Goal: Communication & Community: Share content

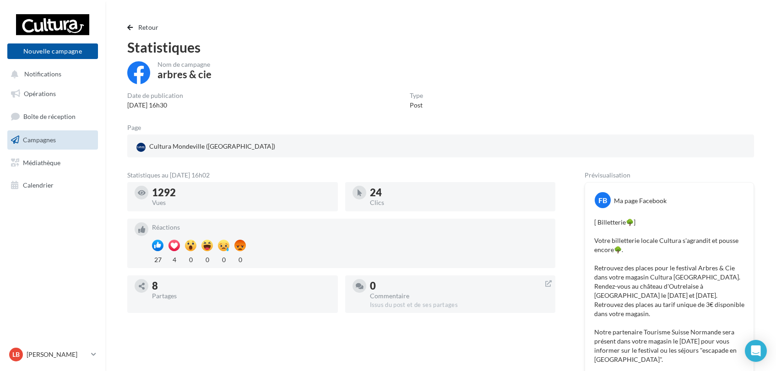
scroll to position [305, 0]
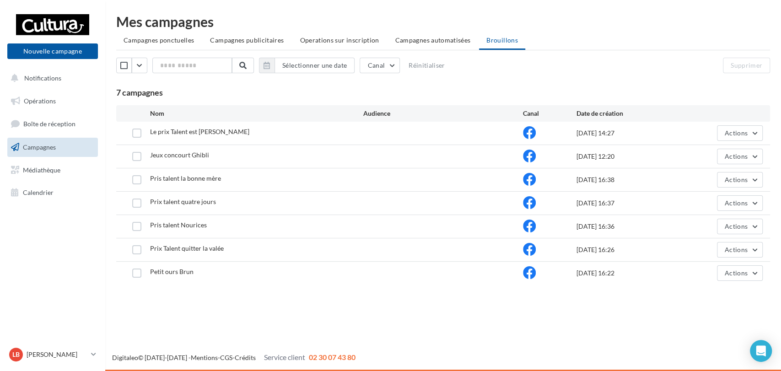
click at [156, 52] on div "Mes campagnes Campagnes ponctuelles Campagnes publicitaires Operations sur insc…" at bounding box center [443, 150] width 654 height 270
click at [167, 44] on li "Campagnes ponctuelles" at bounding box center [158, 40] width 85 height 16
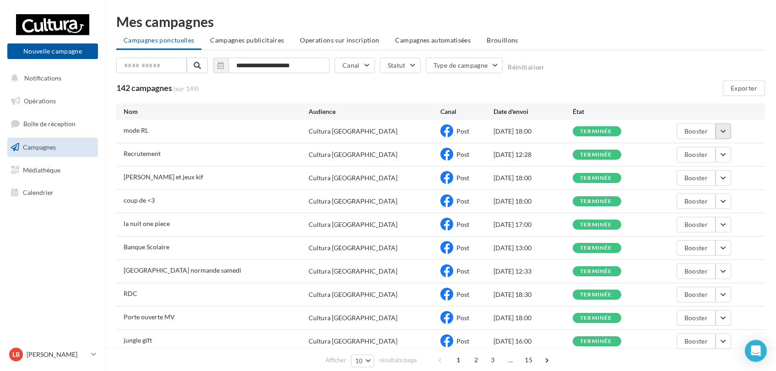
click at [719, 128] on button "button" at bounding box center [723, 132] width 16 height 16
click at [701, 149] on button "Voir les résultats" at bounding box center [685, 153] width 92 height 24
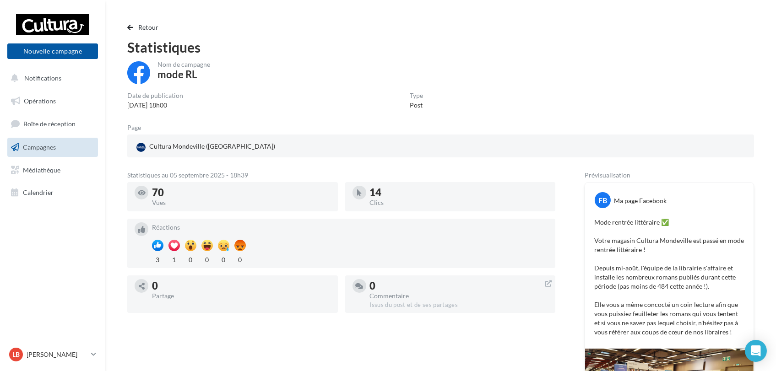
click at [54, 147] on span "Campagnes" at bounding box center [39, 147] width 33 height 8
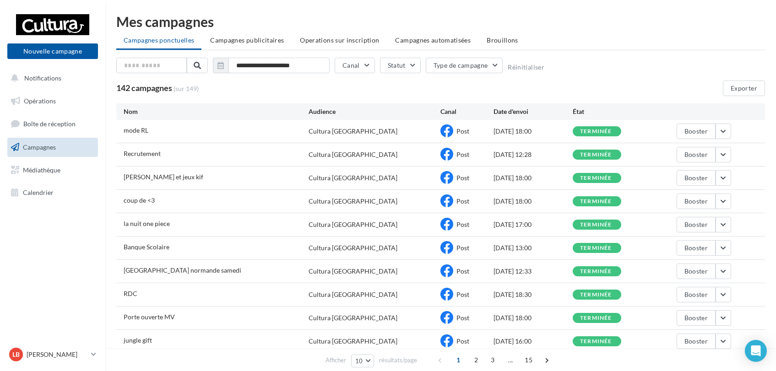
click at [491, 41] on span "Brouillons" at bounding box center [502, 40] width 32 height 8
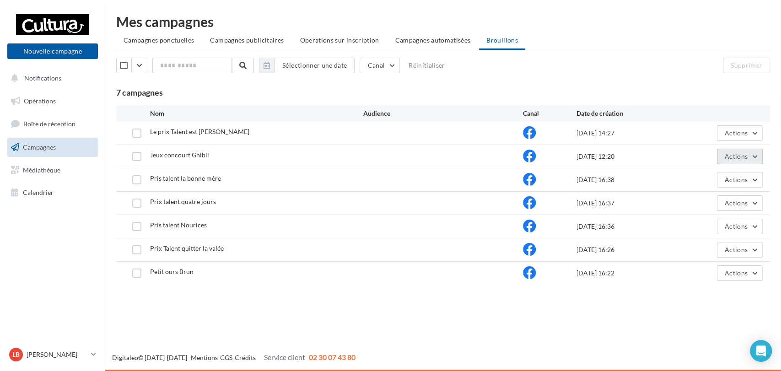
click at [754, 157] on button "Actions" at bounding box center [740, 157] width 46 height 16
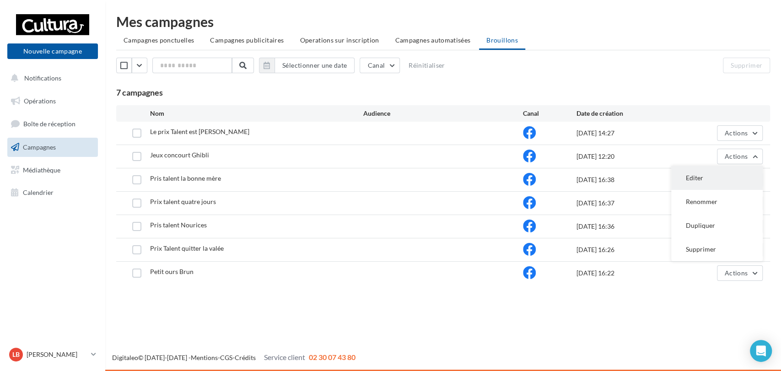
click at [724, 178] on button "Editer" at bounding box center [717, 178] width 92 height 24
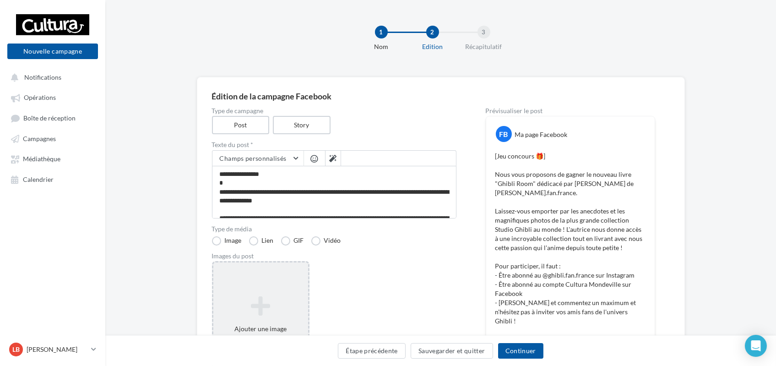
click at [260, 305] on icon at bounding box center [260, 306] width 87 height 22
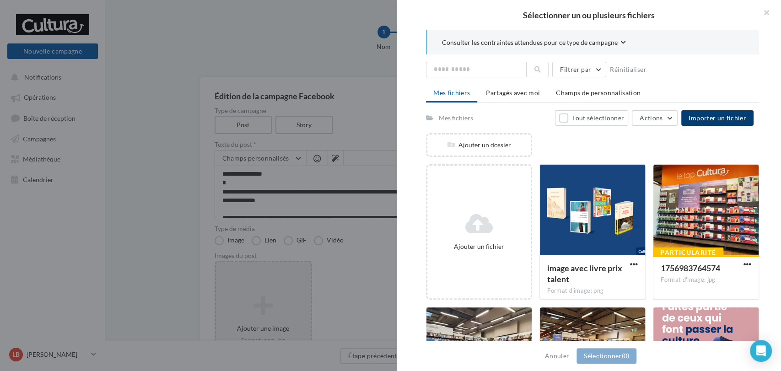
click at [735, 114] on span "Importer un fichier" at bounding box center [718, 118] width 58 height 8
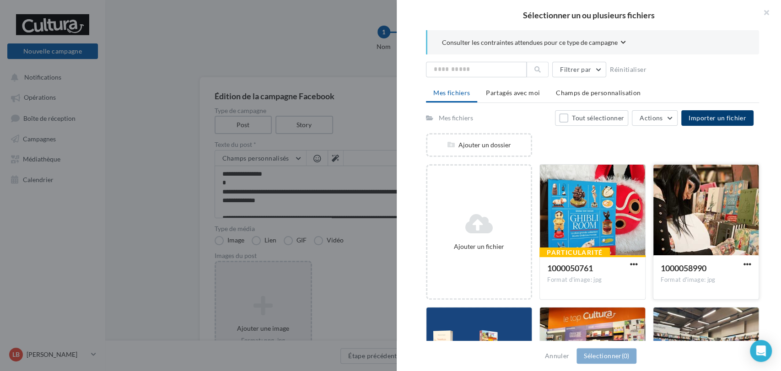
click at [708, 199] on div at bounding box center [706, 211] width 105 height 92
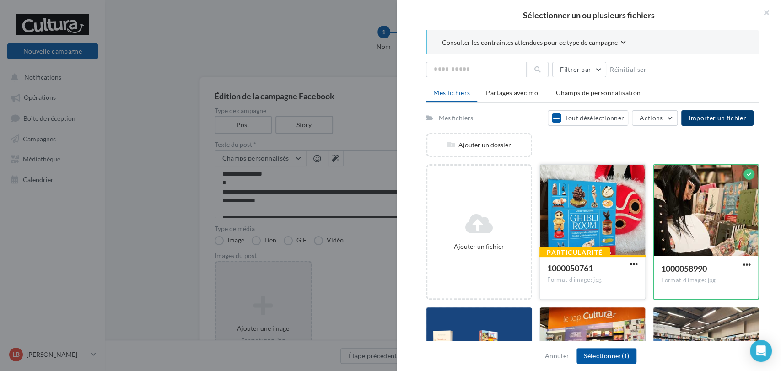
click at [593, 214] on div at bounding box center [592, 211] width 105 height 92
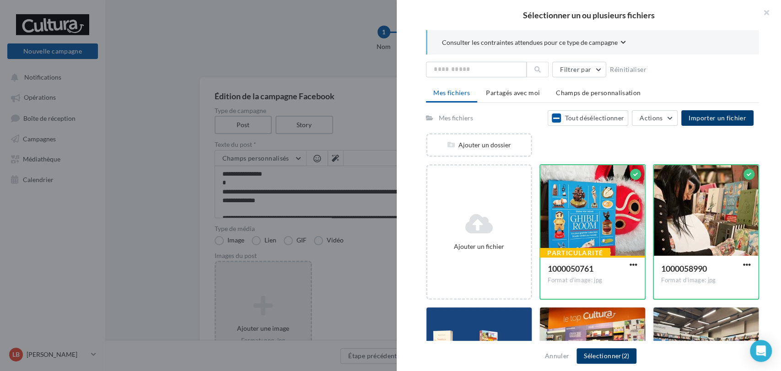
click at [605, 356] on button "Sélectionner (2)" at bounding box center [607, 356] width 60 height 16
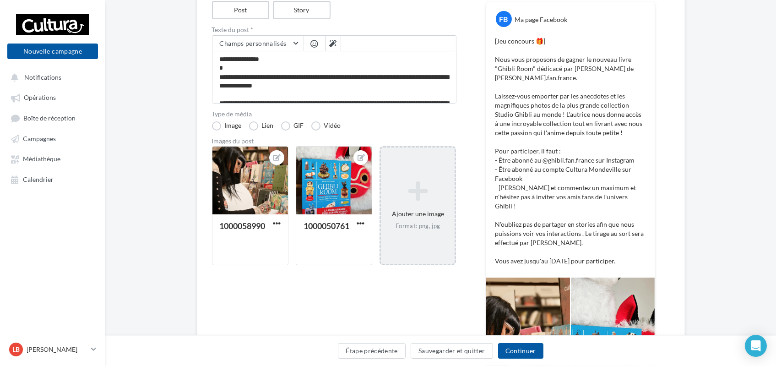
scroll to position [283, 0]
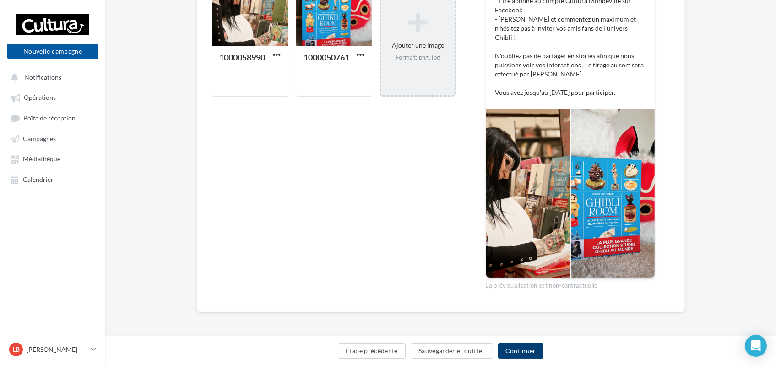
click at [521, 354] on button "Continuer" at bounding box center [520, 351] width 45 height 16
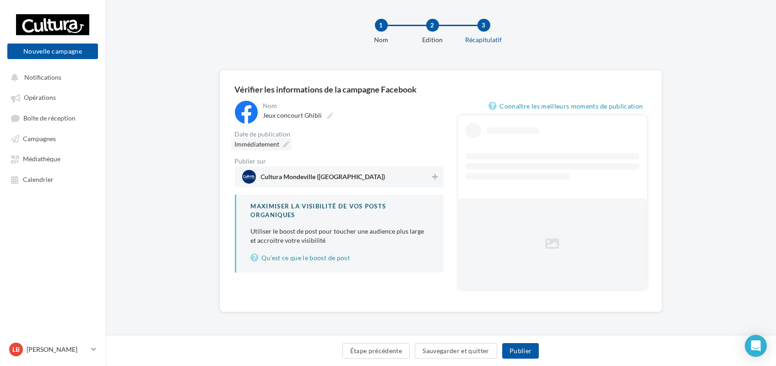
click at [286, 145] on icon at bounding box center [286, 144] width 6 height 6
type input "**********"
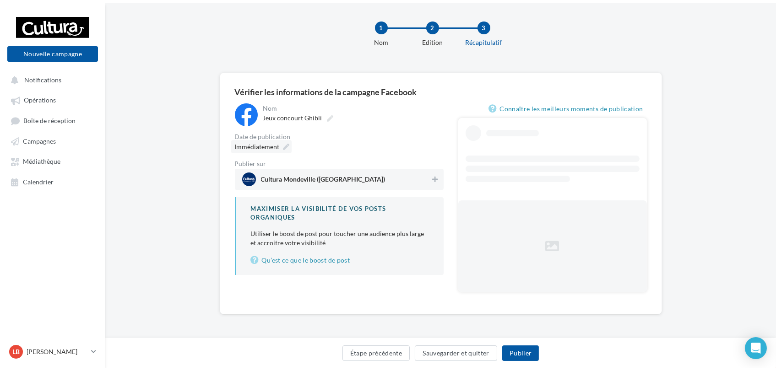
scroll to position [0, 0]
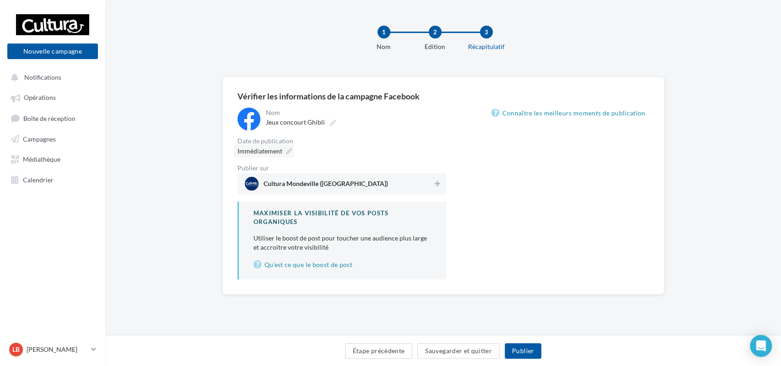
click at [290, 151] on icon at bounding box center [289, 151] width 6 height 6
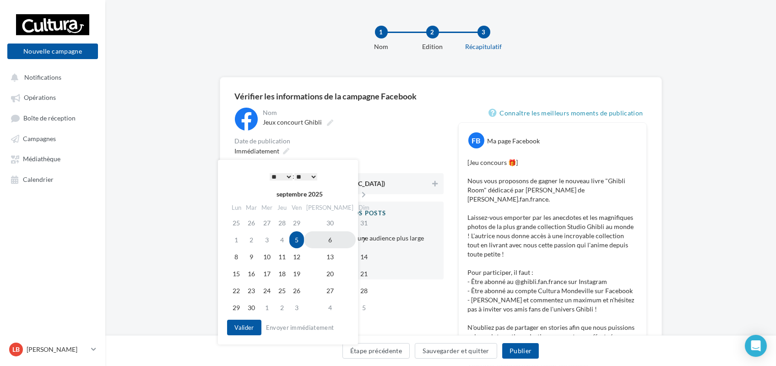
click at [319, 243] on td "6" at bounding box center [330, 239] width 52 height 17
click at [287, 175] on select "* * * * * * * * * * ** ** ** ** ** ** ** ** ** ** ** ** ** **" at bounding box center [278, 176] width 23 height 7
click at [244, 326] on button "Valider" at bounding box center [242, 327] width 34 height 16
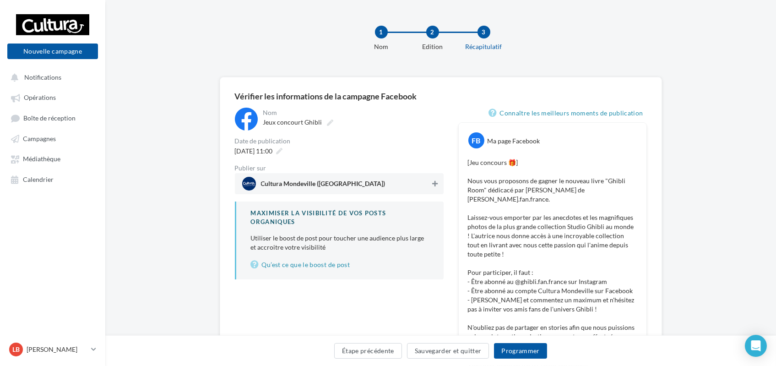
click at [434, 184] on icon at bounding box center [434, 183] width 5 height 6
click at [516, 352] on button "Programmer" at bounding box center [520, 351] width 53 height 16
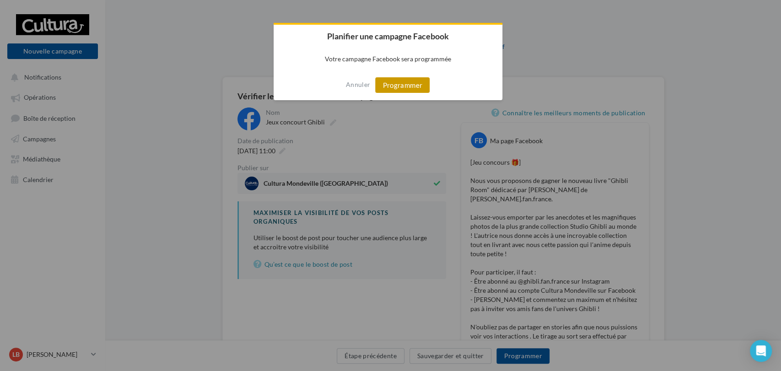
click at [416, 81] on button "Programmer" at bounding box center [402, 85] width 54 height 16
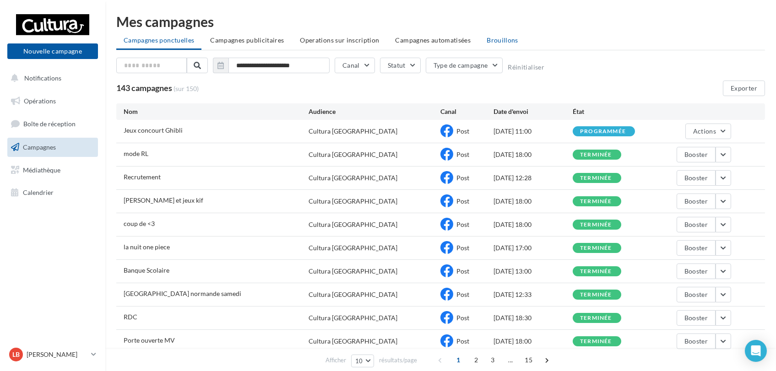
click at [498, 35] on li "Brouillons" at bounding box center [502, 40] width 46 height 16
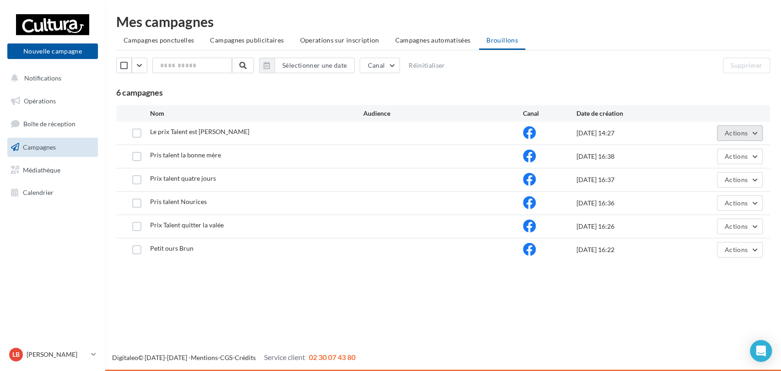
click at [758, 131] on button "Actions" at bounding box center [740, 133] width 46 height 16
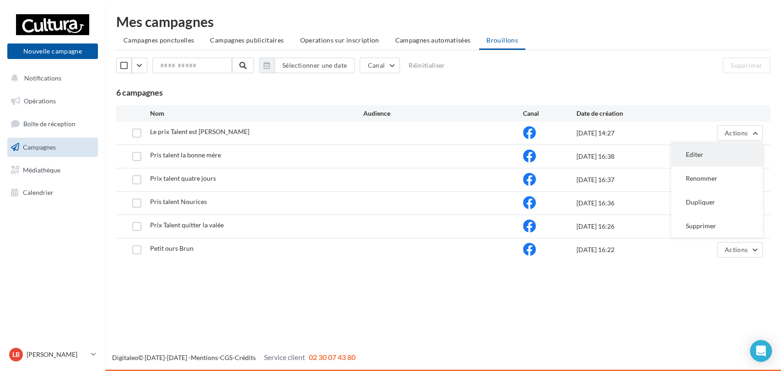
click at [736, 156] on button "Editer" at bounding box center [717, 155] width 92 height 24
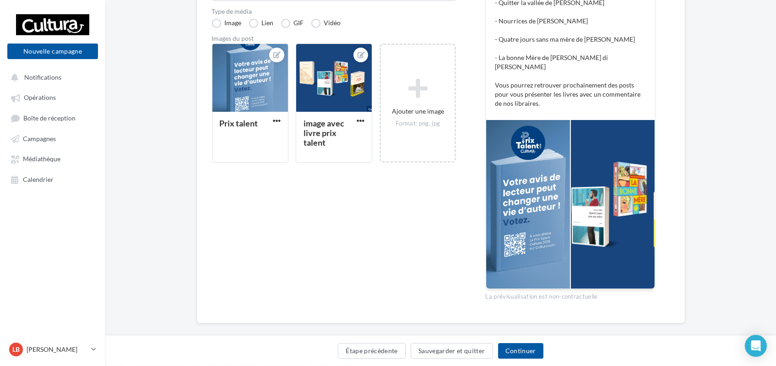
scroll to position [219, 0]
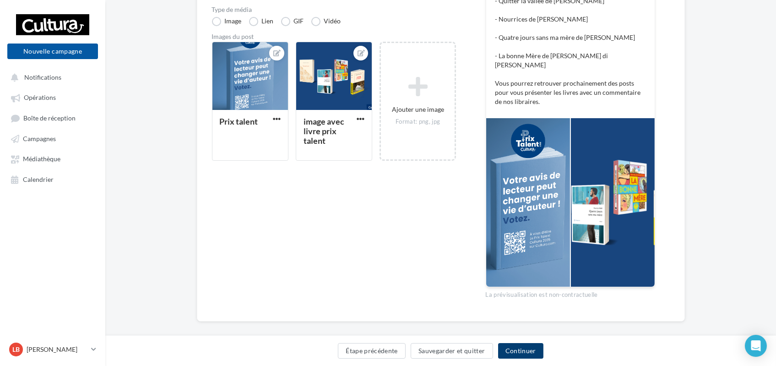
click at [530, 355] on button "Continuer" at bounding box center [520, 351] width 45 height 16
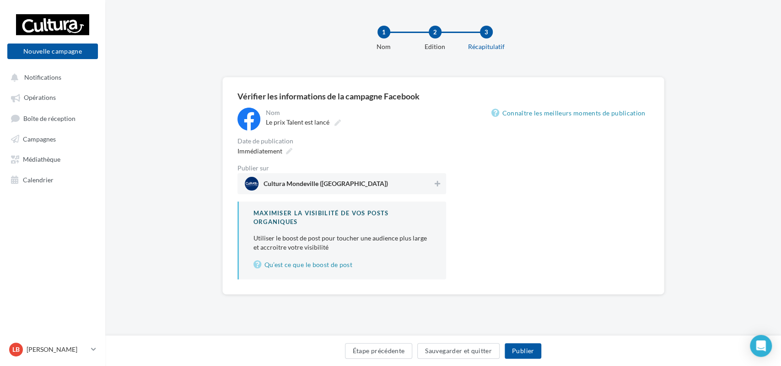
click at [282, 143] on div "Date de publication" at bounding box center [342, 141] width 209 height 6
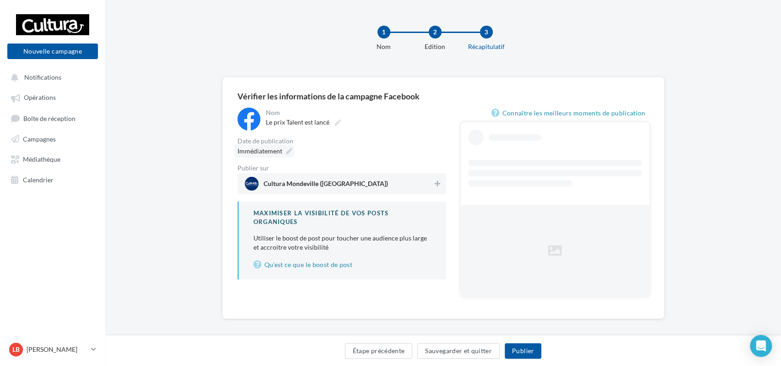
click at [288, 151] on icon at bounding box center [289, 151] width 6 height 6
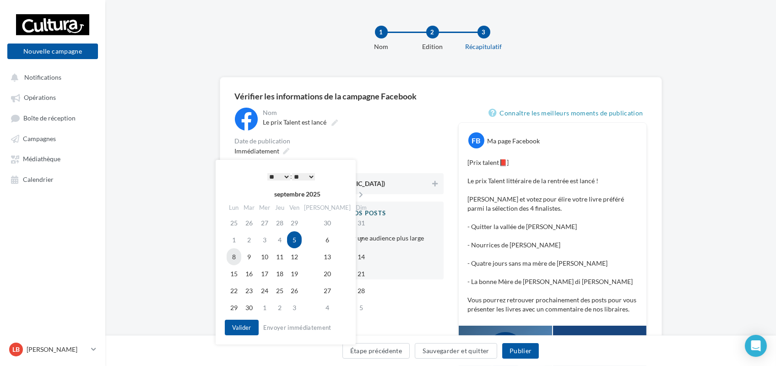
click at [233, 253] on td "8" at bounding box center [234, 256] width 15 height 17
click at [284, 177] on select "* * * * * * * * * * ** ** ** ** ** ** ** ** ** ** ** ** ** **" at bounding box center [278, 176] width 23 height 7
click at [428, 138] on div "Date de publication" at bounding box center [339, 141] width 209 height 6
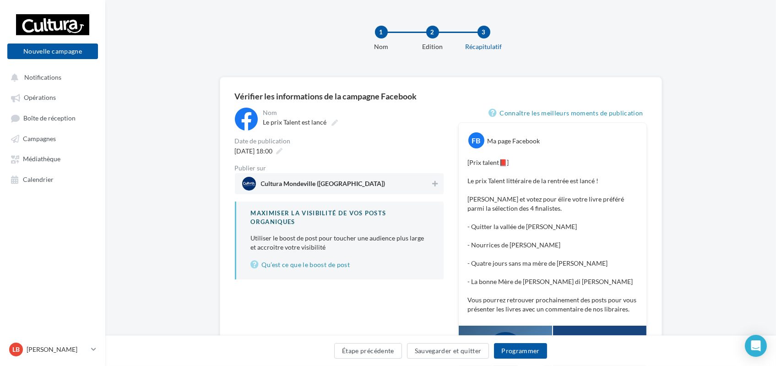
drag, startPoint x: 428, startPoint y: 178, endPoint x: 436, endPoint y: 187, distance: 12.0
click at [429, 178] on span "Cultura Mondeville ([GEOGRAPHIC_DATA])" at bounding box center [336, 184] width 189 height 14
click at [518, 349] on button "Programmer" at bounding box center [520, 351] width 53 height 16
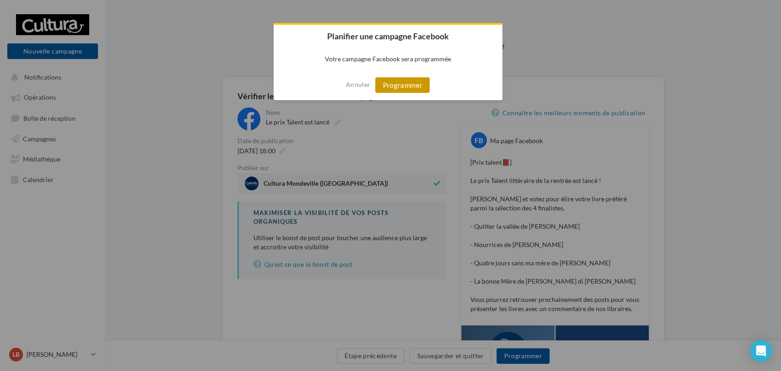
click at [406, 91] on button "Programmer" at bounding box center [402, 85] width 54 height 16
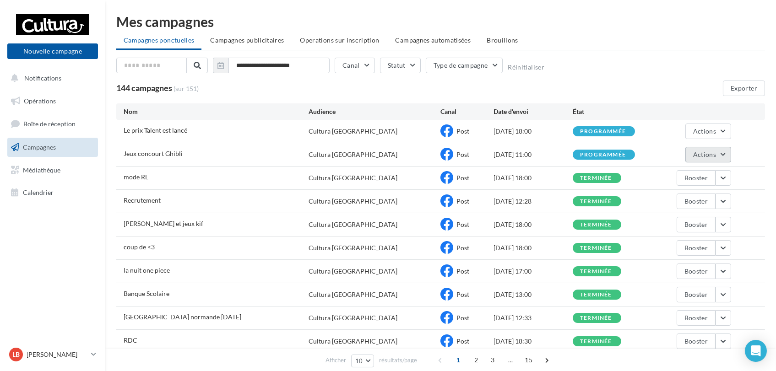
click at [718, 155] on button "Actions" at bounding box center [708, 155] width 46 height 16
click at [702, 178] on button "Voir les résultats" at bounding box center [685, 176] width 92 height 24
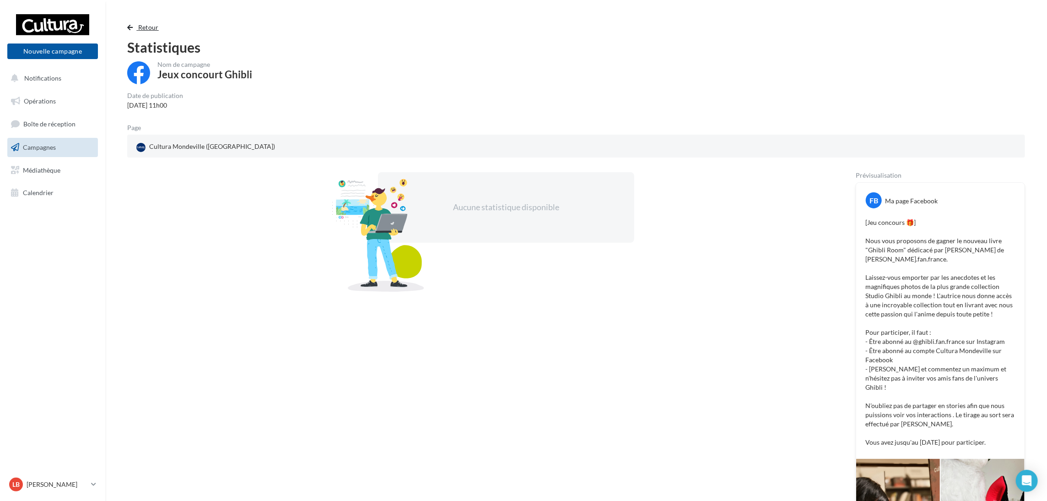
click at [136, 26] on button "Retour" at bounding box center [144, 27] width 35 height 11
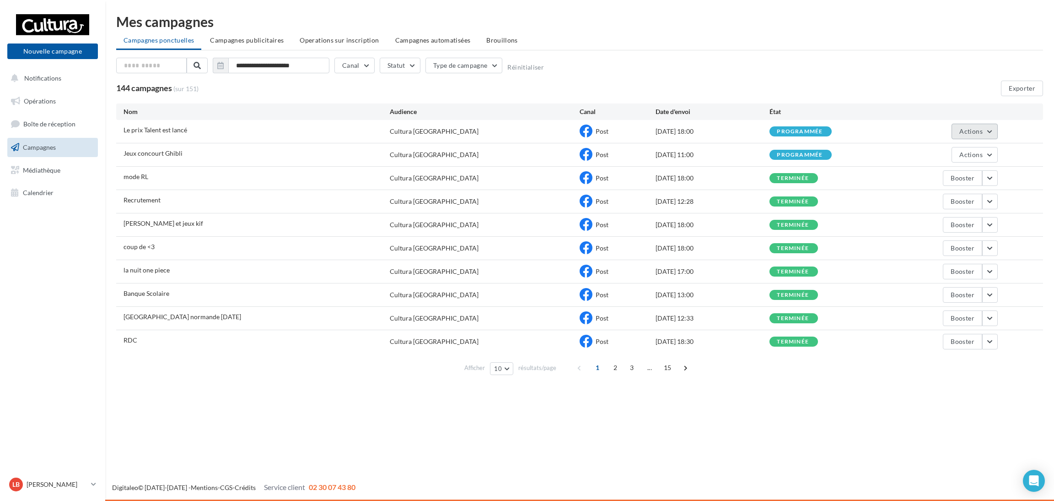
click at [781, 134] on button "Actions" at bounding box center [975, 132] width 46 height 16
click at [781, 159] on button "Voir les résultats" at bounding box center [953, 153] width 92 height 24
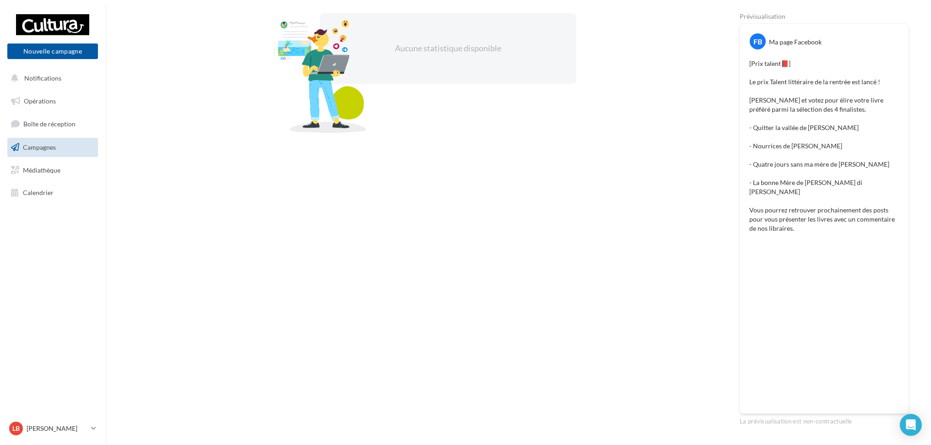
scroll to position [177, 0]
